Goal: Task Accomplishment & Management: Use online tool/utility

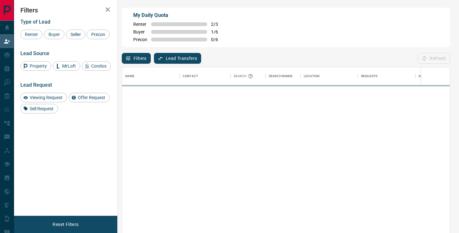
scroll to position [176, 327]
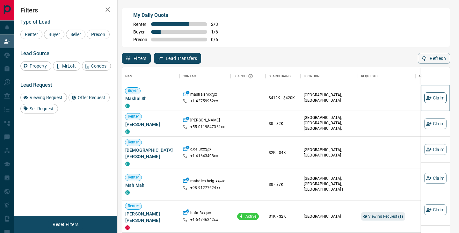
click at [431, 96] on button "Claim" at bounding box center [435, 97] width 22 height 11
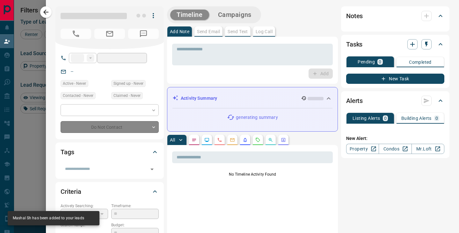
type input "**"
type input "**********"
type input "**"
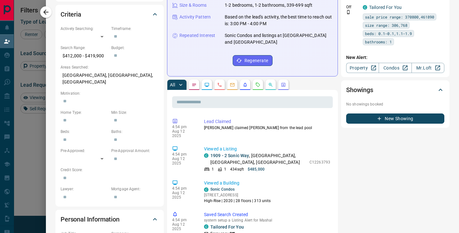
scroll to position [155, 0]
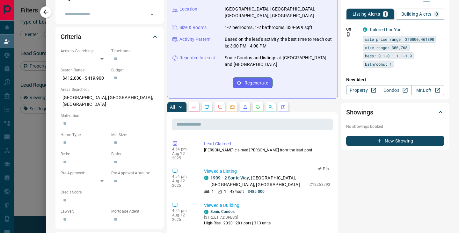
click at [230, 174] on p "[STREET_ADDRESS]" at bounding box center [258, 180] width 96 height 13
click at [230, 175] on link "1909 - 2 Sonic Way" at bounding box center [229, 177] width 39 height 5
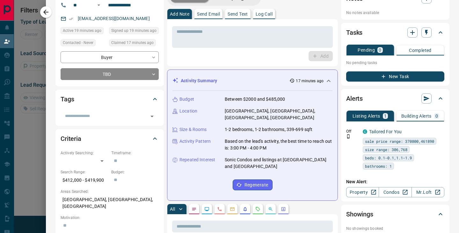
scroll to position [0, 0]
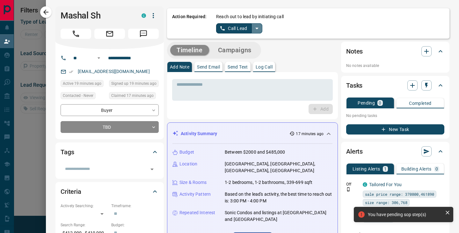
click at [258, 32] on icon "split button" at bounding box center [257, 29] width 8 height 8
click at [244, 53] on li "Log Manual Call" at bounding box center [238, 51] width 39 height 10
click at [241, 29] on button "Log Manual Call" at bounding box center [237, 28] width 42 height 10
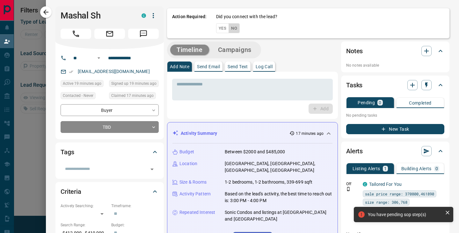
click at [237, 28] on button "No" at bounding box center [233, 28] width 11 height 10
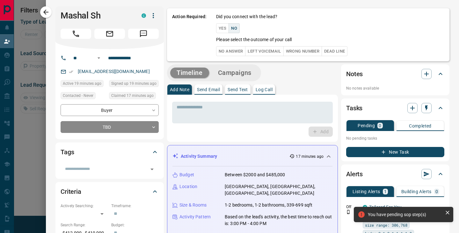
click at [270, 47] on button "Left Voicemail" at bounding box center [264, 51] width 38 height 10
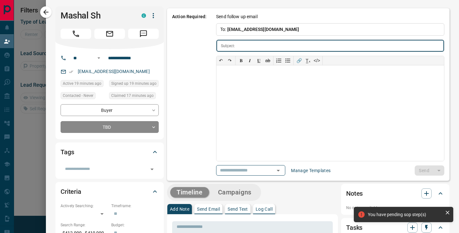
type input "**********"
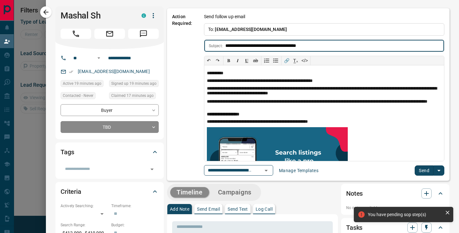
click at [423, 172] on button "Send" at bounding box center [423, 170] width 19 height 10
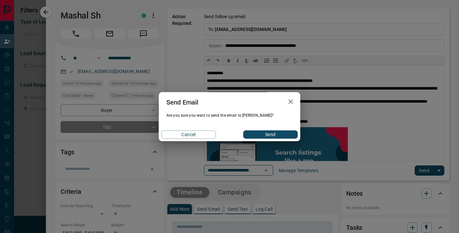
click at [275, 133] on button "Send" at bounding box center [270, 134] width 54 height 8
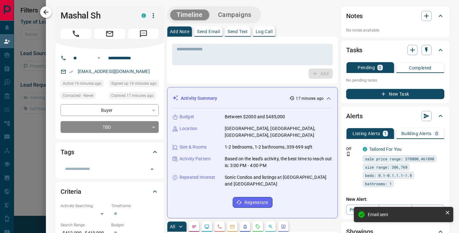
click at [46, 11] on icon "button" at bounding box center [46, 12] width 8 height 8
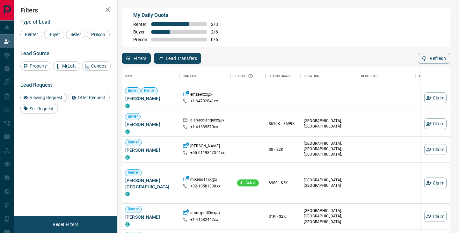
scroll to position [176, 327]
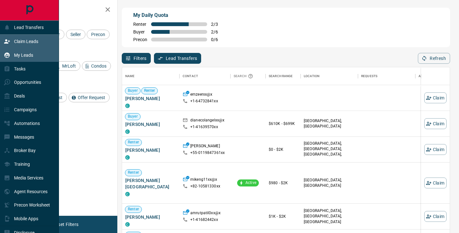
click at [14, 56] on p "My Leads" at bounding box center [23, 55] width 19 height 5
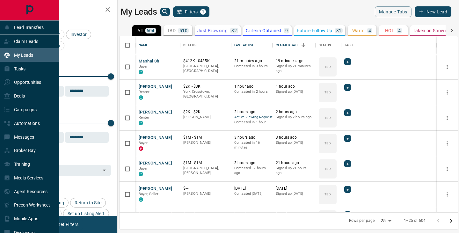
scroll to position [176, 338]
click at [17, 43] on p "Claim Leads" at bounding box center [26, 41] width 24 height 5
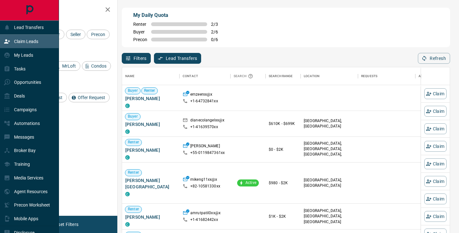
scroll to position [176, 327]
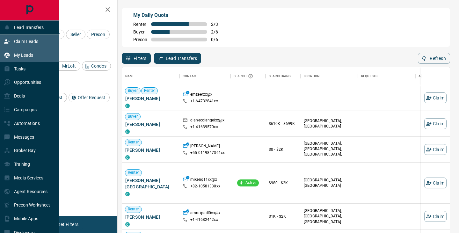
click at [21, 57] on p "My Leads" at bounding box center [23, 55] width 19 height 5
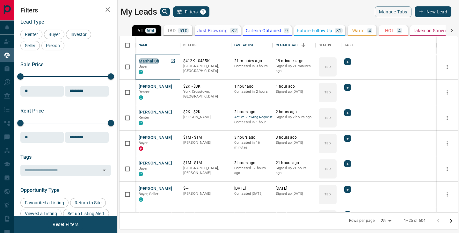
click at [151, 61] on button "Mashal Sh" at bounding box center [149, 61] width 20 height 6
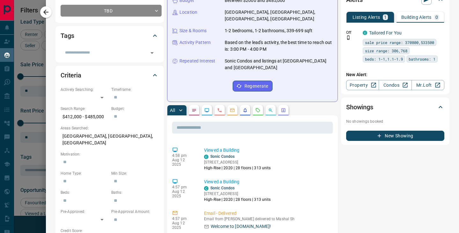
scroll to position [22, 0]
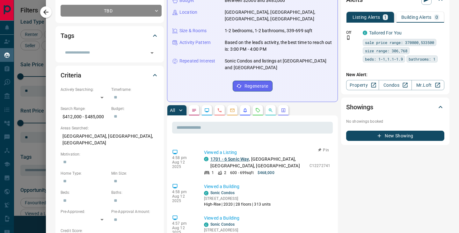
click at [240, 156] on link "1701 - 6 Sonic Way" at bounding box center [229, 158] width 39 height 5
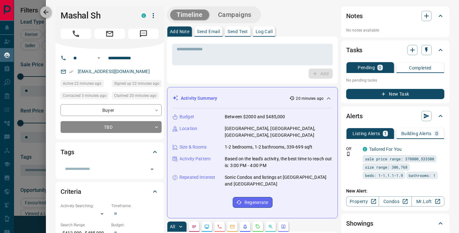
click at [47, 13] on icon "button" at bounding box center [46, 12] width 8 height 8
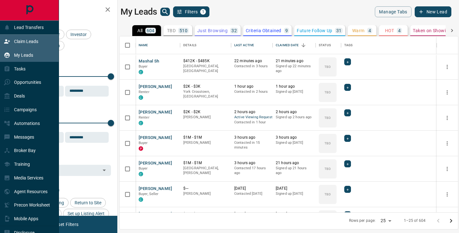
click at [13, 40] on div "Claim Leads" at bounding box center [21, 41] width 34 height 11
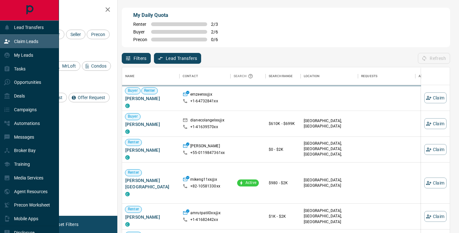
scroll to position [176, 327]
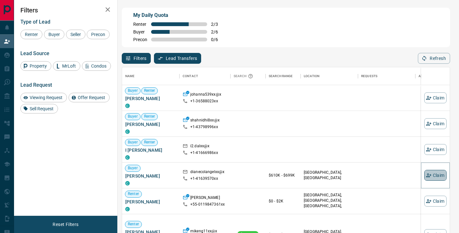
click at [430, 175] on icon "button" at bounding box center [427, 175] width 5 height 4
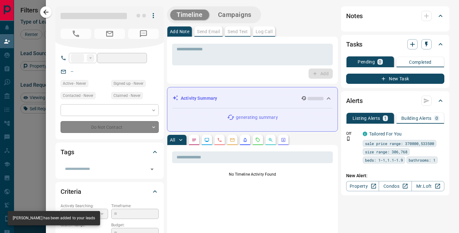
type input "**"
type input "**********"
type input "**"
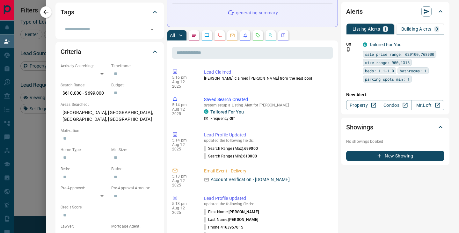
scroll to position [0, 0]
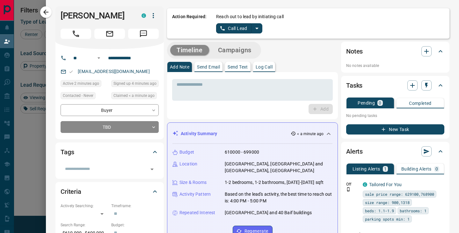
click at [257, 32] on icon "split button" at bounding box center [257, 29] width 8 height 8
click at [240, 51] on li "Log Manual Call" at bounding box center [238, 51] width 39 height 10
click at [237, 27] on button "Log Manual Call" at bounding box center [237, 28] width 42 height 10
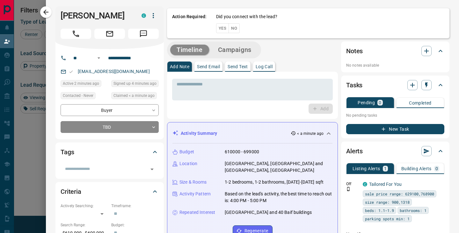
drag, startPoint x: 123, startPoint y: 14, endPoint x: 58, endPoint y: 16, distance: 65.0
click at [57, 16] on div "[PERSON_NAME]" at bounding box center [109, 27] width 108 height 43
copy h1 "[PERSON_NAME]"
